Goal: Navigation & Orientation: Understand site structure

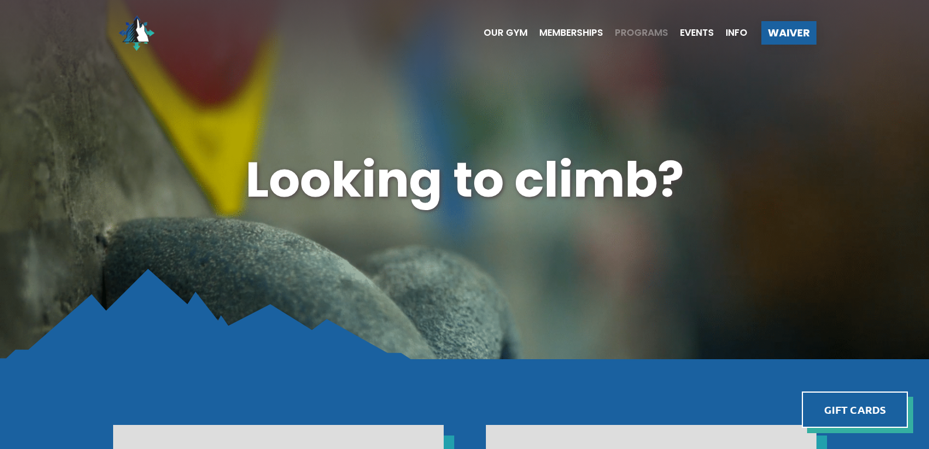
click at [640, 33] on span "Programs" at bounding box center [641, 32] width 53 height 9
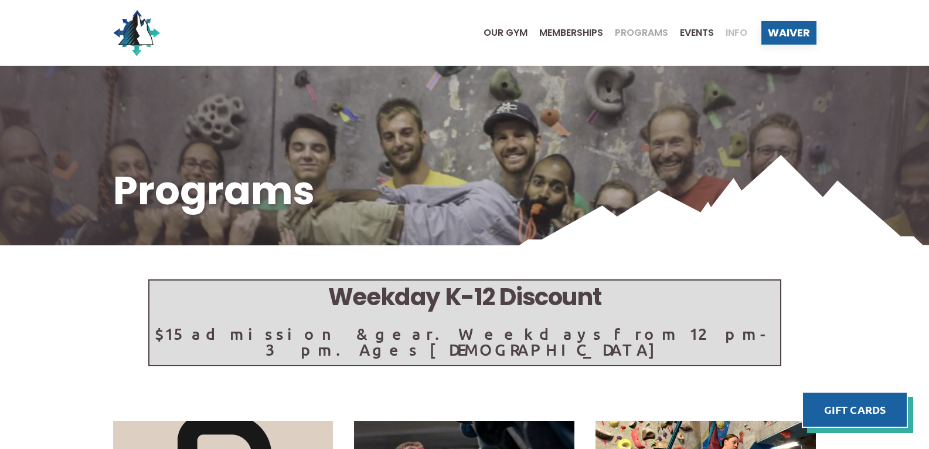
click at [742, 32] on span "Info" at bounding box center [737, 32] width 22 height 9
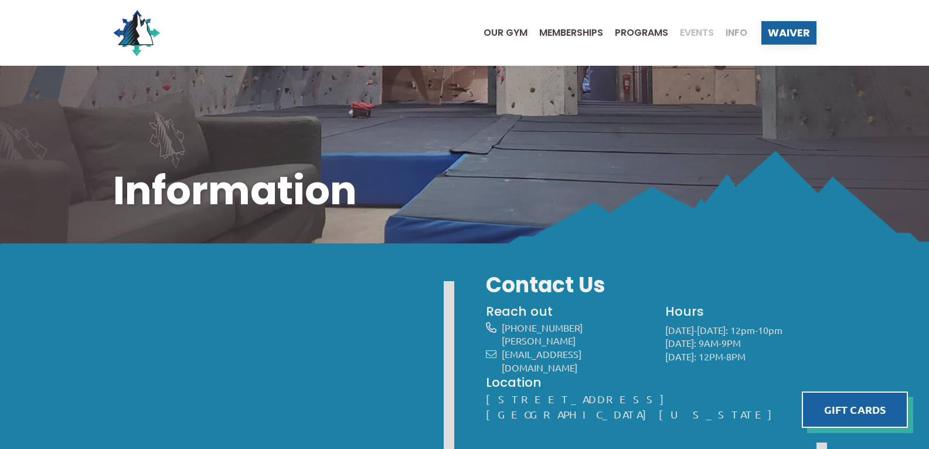
click at [691, 29] on span "Events" at bounding box center [697, 32] width 34 height 9
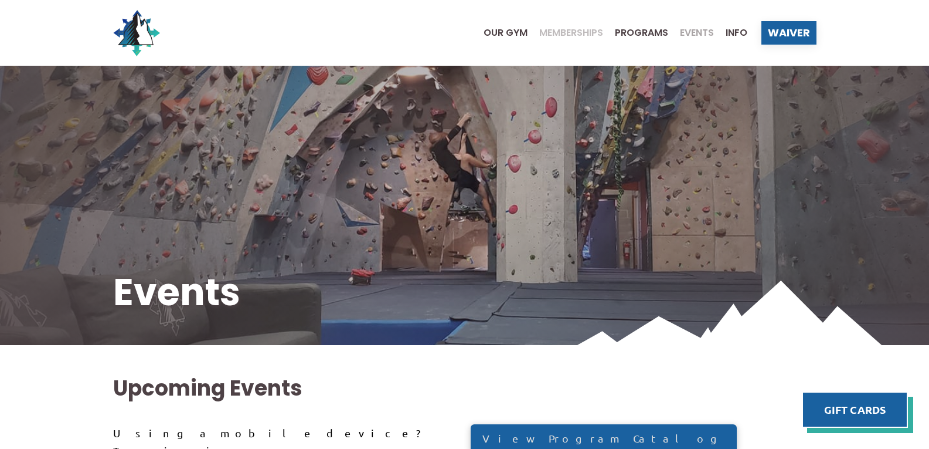
click at [574, 33] on span "Memberships" at bounding box center [571, 32] width 64 height 9
